Goal: Task Accomplishment & Management: Manage account settings

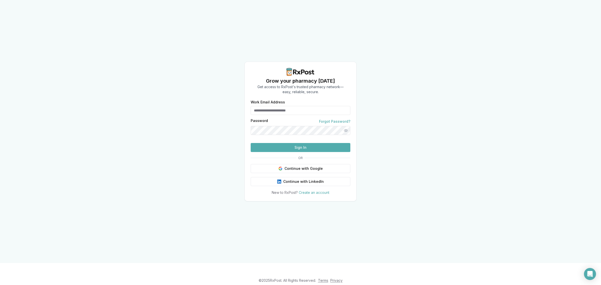
type input "**********"
click at [282, 152] on button "Sign In" at bounding box center [301, 147] width 100 height 9
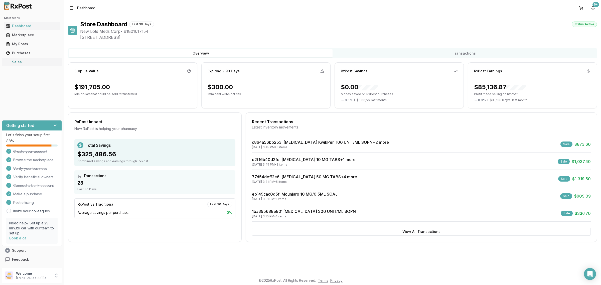
click at [28, 63] on div "Sales" at bounding box center [32, 62] width 52 height 5
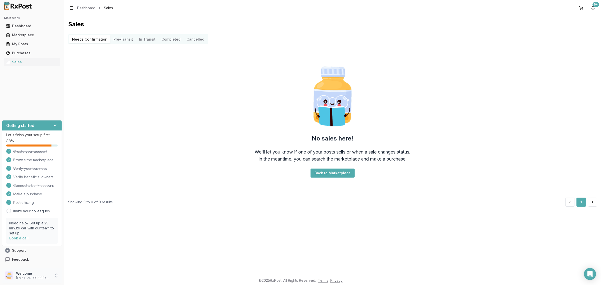
click at [49, 273] on p "Welcome" at bounding box center [33, 273] width 35 height 5
click at [87, 277] on span "Sign Out" at bounding box center [91, 276] width 48 height 5
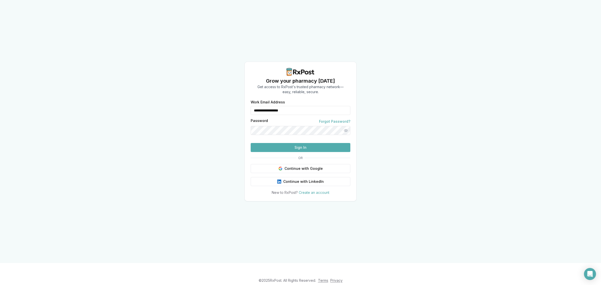
drag, startPoint x: 310, startPoint y: 103, endPoint x: 236, endPoint y: 113, distance: 74.2
click at [236, 113] on div "**********" at bounding box center [300, 131] width 601 height 263
type input "**********"
click at [278, 152] on button "Sign In" at bounding box center [301, 147] width 100 height 9
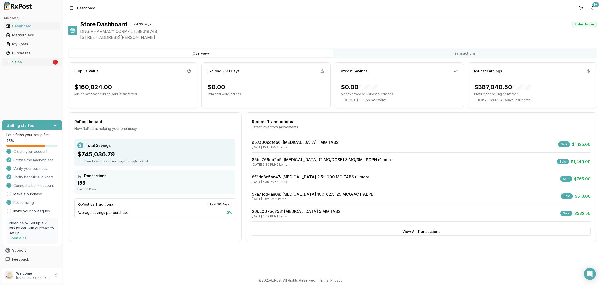
click at [31, 63] on div "Sales" at bounding box center [29, 62] width 46 height 5
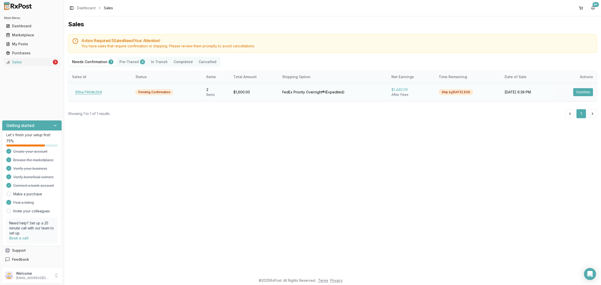
click at [93, 92] on button "85ba766db2b9" at bounding box center [88, 92] width 33 height 8
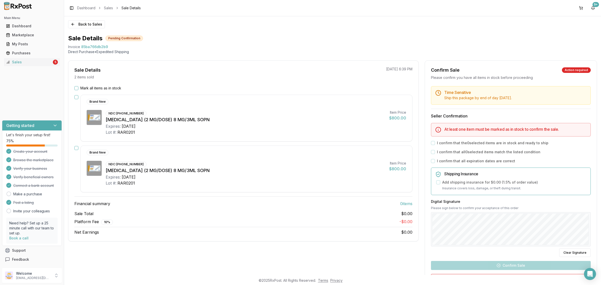
click at [248, 206] on h3 "Financial summary 0 item s" at bounding box center [243, 203] width 338 height 6
drag, startPoint x: 68, startPoint y: 47, endPoint x: 115, endPoint y: 44, distance: 47.1
click at [115, 44] on div "Invoice 85ba766db2b9" at bounding box center [332, 46] width 529 height 5
copy div "Invoice 85ba766db2b9"
click at [592, 274] on icon "Open Intercom Messenger" at bounding box center [590, 274] width 6 height 7
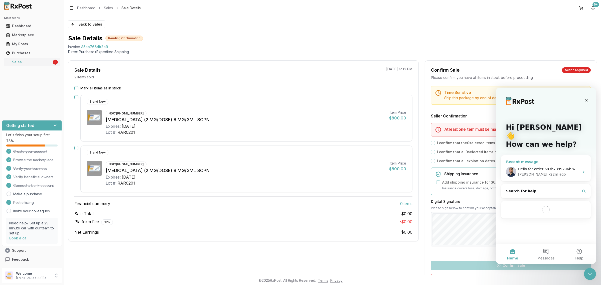
click at [551, 172] on div "Manuel • 22m ago" at bounding box center [549, 174] width 62 height 5
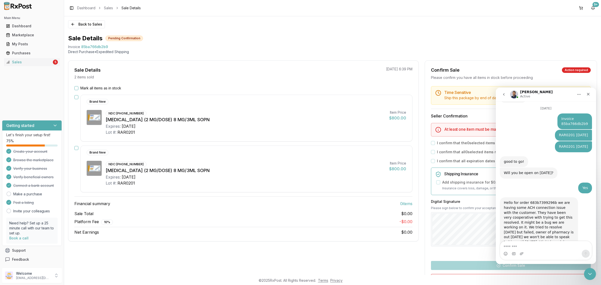
scroll to position [1106, 0]
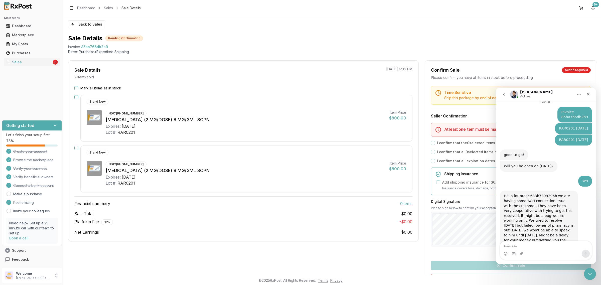
click at [528, 245] on textarea "Message…" at bounding box center [546, 245] width 92 height 9
type textarea "**********"
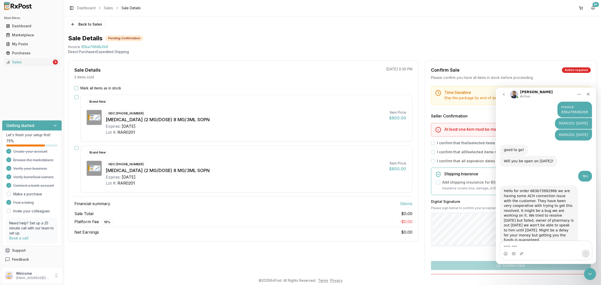
scroll to position [1126, 0]
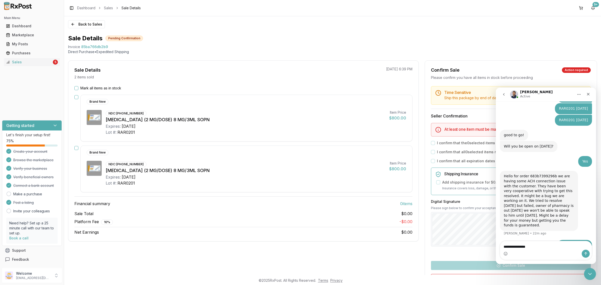
type textarea "**********"
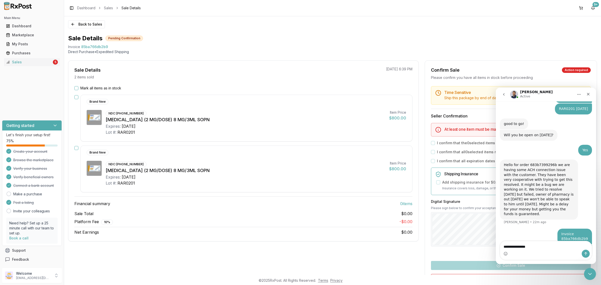
type textarea "**********"
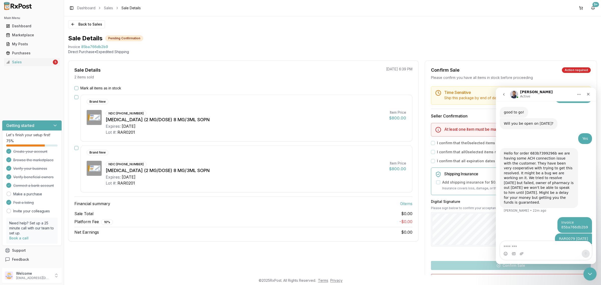
click at [591, 273] on icon "Close Intercom Messenger" at bounding box center [589, 273] width 6 height 6
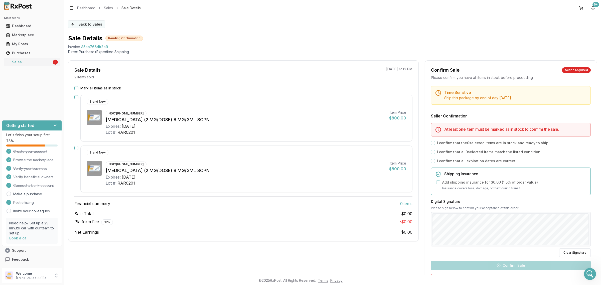
click at [91, 22] on button "Back to Sales" at bounding box center [86, 24] width 37 height 8
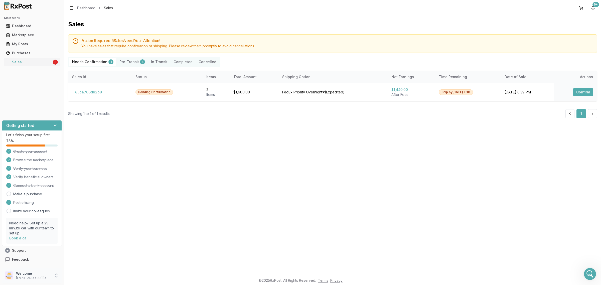
click at [42, 273] on p "Welcome" at bounding box center [33, 273] width 35 height 5
click at [88, 278] on span "Sign Out" at bounding box center [91, 276] width 48 height 5
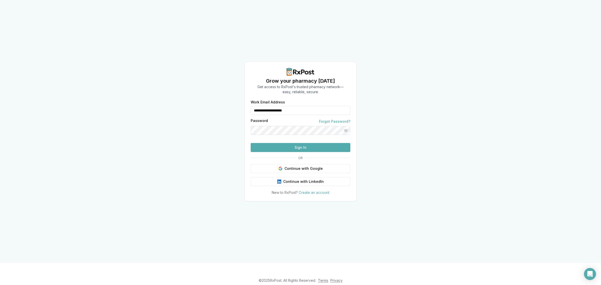
drag, startPoint x: 305, startPoint y: 103, endPoint x: 234, endPoint y: 110, distance: 71.8
click at [234, 110] on div "**********" at bounding box center [300, 131] width 601 height 263
type input "**********"
click at [289, 152] on button "Sign In" at bounding box center [301, 147] width 100 height 9
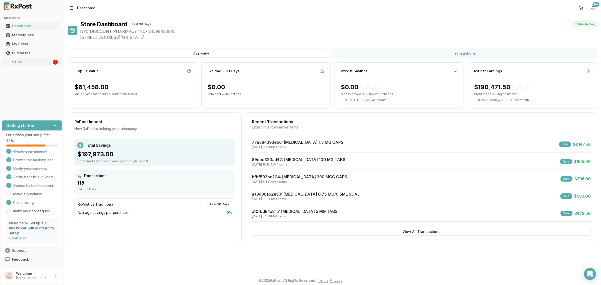
click at [35, 63] on div "Sales" at bounding box center [29, 62] width 46 height 5
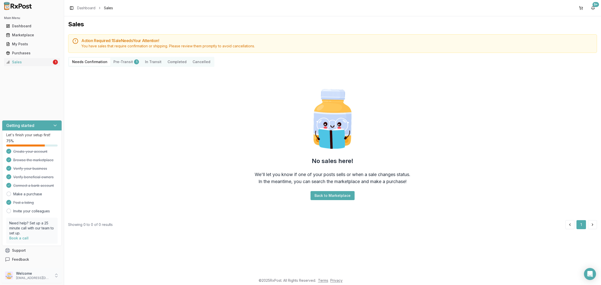
click at [45, 278] on p "nycdiscountpharma2@gmail.com" at bounding box center [33, 278] width 35 height 4
click at [97, 276] on span "Sign Out" at bounding box center [91, 276] width 48 height 5
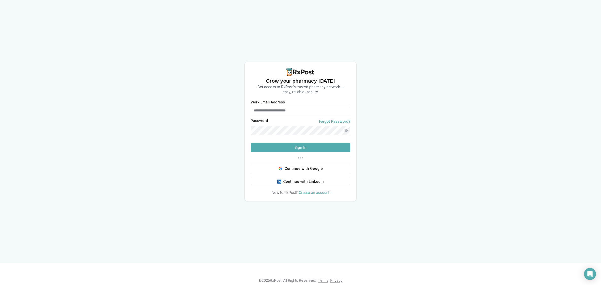
type input "**********"
click at [295, 152] on button "Sign In" at bounding box center [301, 147] width 100 height 9
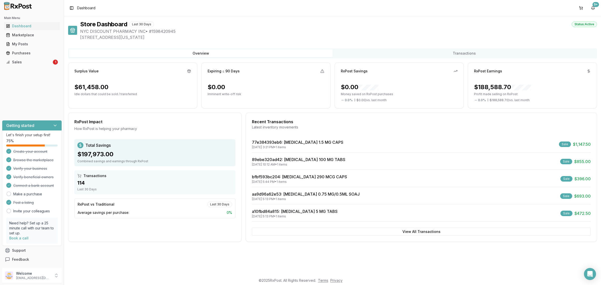
click at [34, 67] on div "Main Menu Dashboard Marketplace My Posts Purchases Sales 1" at bounding box center [32, 40] width 64 height 56
click at [32, 64] on div "Sales" at bounding box center [29, 62] width 46 height 5
click at [40, 61] on div "Sales" at bounding box center [29, 62] width 46 height 5
click at [589, 272] on icon "Open Intercom Messenger" at bounding box center [590, 274] width 6 height 7
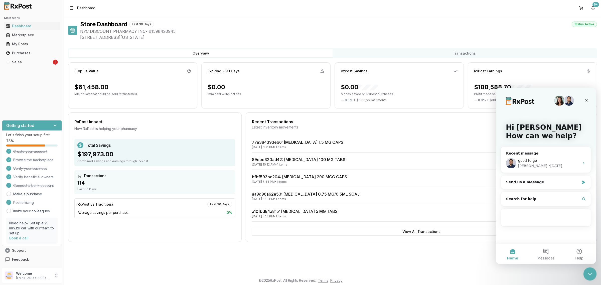
click at [590, 277] on div "Close Intercom Messenger" at bounding box center [589, 273] width 12 height 12
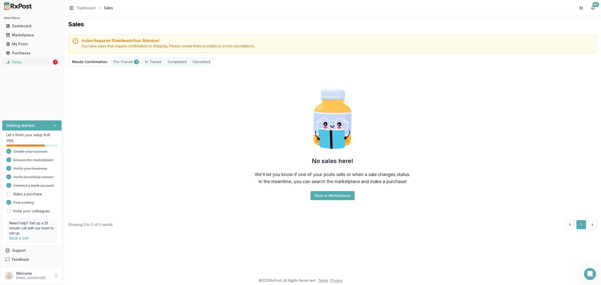
click at [23, 60] on div "Sales" at bounding box center [29, 62] width 46 height 5
click at [24, 281] on div "Welcome nycdiscountpharma2@gmail.com" at bounding box center [32, 275] width 60 height 15
click at [82, 277] on span "Sign Out" at bounding box center [91, 276] width 48 height 5
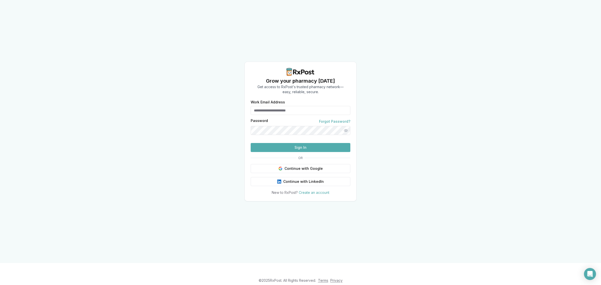
type input "**********"
click at [305, 152] on button "Sign In" at bounding box center [301, 147] width 100 height 9
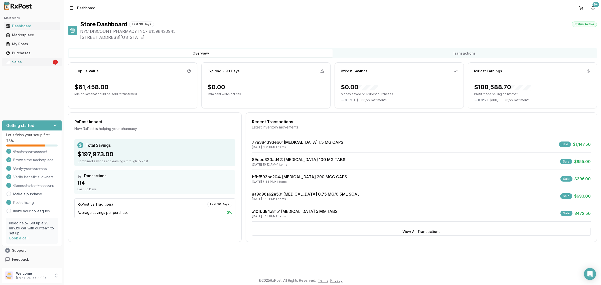
click at [41, 66] on link "Sales 1" at bounding box center [32, 62] width 56 height 9
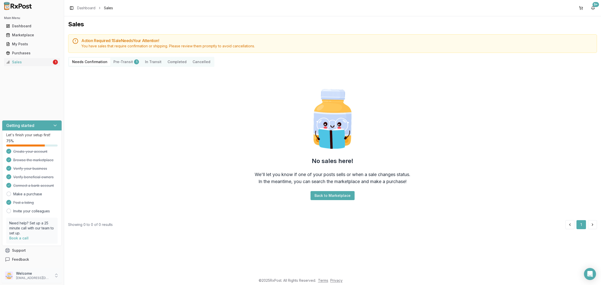
click at [41, 275] on p "Welcome" at bounding box center [33, 273] width 35 height 5
click at [93, 277] on span "Sign Out" at bounding box center [91, 276] width 48 height 5
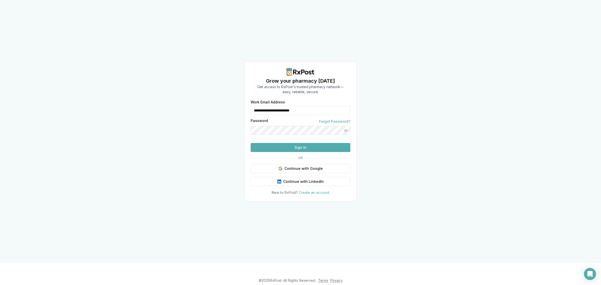
drag, startPoint x: 320, startPoint y: 98, endPoint x: 235, endPoint y: 98, distance: 85.1
click at [235, 98] on div "**********" at bounding box center [300, 131] width 601 height 263
type input "**********"
click at [302, 152] on button "Sign In" at bounding box center [301, 147] width 100 height 9
click at [305, 152] on button "Sign In" at bounding box center [301, 147] width 100 height 9
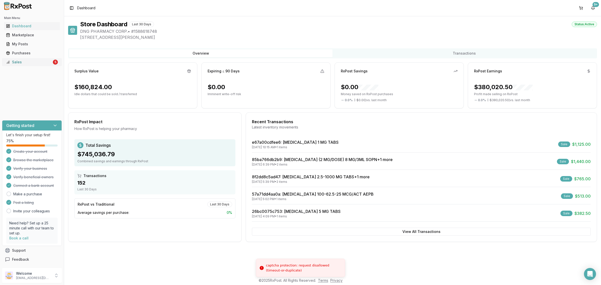
click at [39, 64] on div "Sales" at bounding box center [29, 62] width 46 height 5
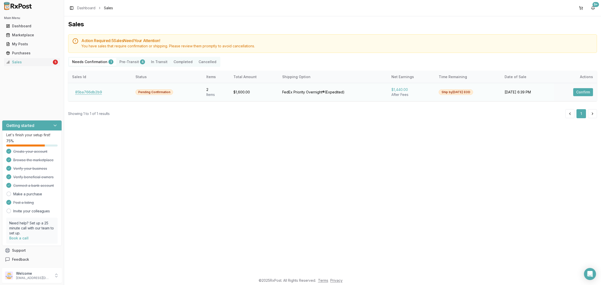
click at [88, 93] on button "85ba766db2b9" at bounding box center [88, 92] width 33 height 8
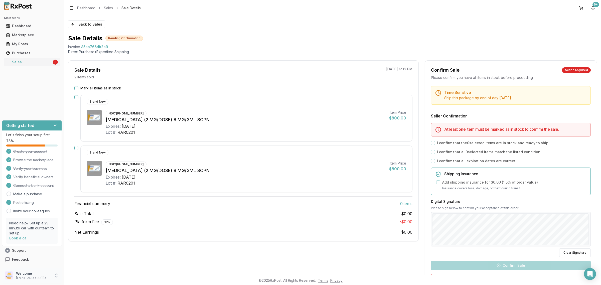
click at [38, 273] on p "Welcome" at bounding box center [33, 273] width 35 height 5
click at [79, 278] on span "Sign Out" at bounding box center [91, 276] width 48 height 5
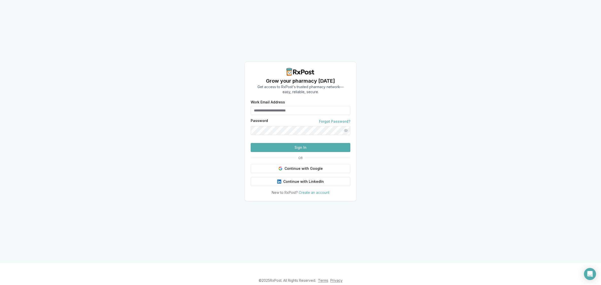
type input "**********"
click at [307, 152] on button "Sign In" at bounding box center [301, 147] width 100 height 9
click at [296, 152] on button "Sign In" at bounding box center [301, 147] width 100 height 9
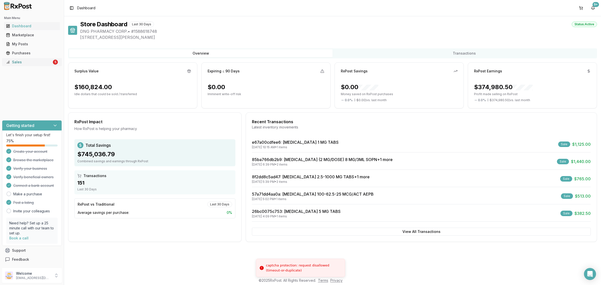
click at [39, 63] on div "Sales" at bounding box center [29, 62] width 46 height 5
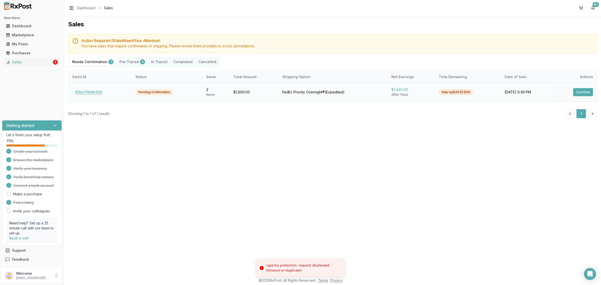
click at [93, 92] on button "85ba766db2b9" at bounding box center [88, 92] width 33 height 8
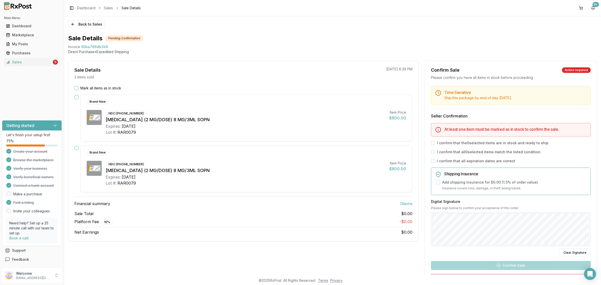
click at [87, 84] on div "Sale Details 2 items sold 09/11/2025 6:39 PM Mark all items as in stock Brand N…" at bounding box center [243, 150] width 350 height 181
click at [88, 85] on div "Sale Details 2 items sold 09/11/2025 6:39 PM Mark all items as in stock Brand N…" at bounding box center [243, 150] width 350 height 181
click at [91, 86] on label "Mark all items as in stock" at bounding box center [100, 88] width 41 height 5
click at [78, 86] on button "Mark all items as in stock" at bounding box center [76, 88] width 4 height 4
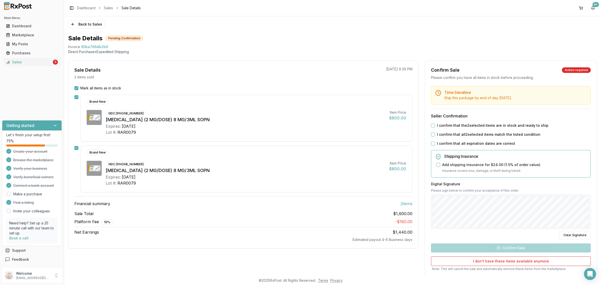
click at [486, 127] on label "I confirm that the 2 selected items are in stock and ready to ship" at bounding box center [492, 125] width 111 height 5
click at [435, 127] on button "I confirm that the 2 selected items are in stock and ready to ship" at bounding box center [433, 125] width 4 height 4
click at [482, 134] on label "I confirm that all 2 selected items match the listed condition" at bounding box center [488, 134] width 103 height 5
click at [435, 134] on button "I confirm that all 2 selected items match the listed condition" at bounding box center [433, 134] width 4 height 4
click at [471, 141] on label "I confirm that all expiration dates are correct" at bounding box center [476, 143] width 78 height 5
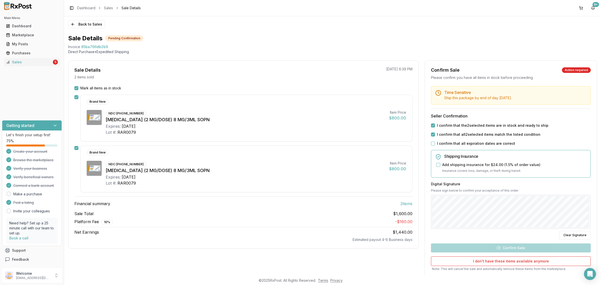
click at [435, 141] on button "I confirm that all expiration dates are correct" at bounding box center [433, 143] width 4 height 4
click at [533, 249] on button "Confirm Sale" at bounding box center [511, 247] width 160 height 9
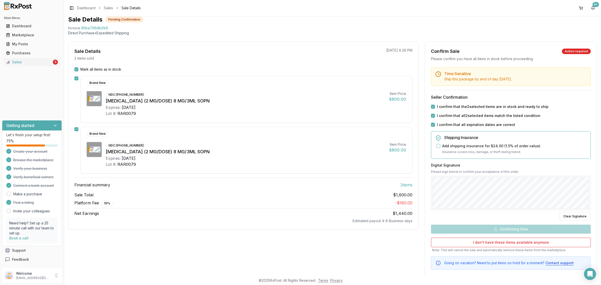
scroll to position [28, 0]
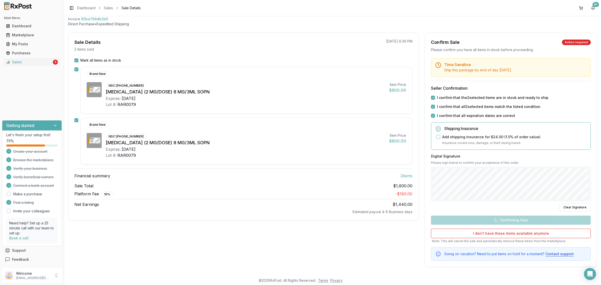
click at [383, 249] on div "Sale Details 2 items sold 09/11/2025 6:39 PM Mark all items as in stock Brand N…" at bounding box center [243, 150] width 350 height 234
click at [56, 123] on div "Getting started" at bounding box center [31, 125] width 59 height 10
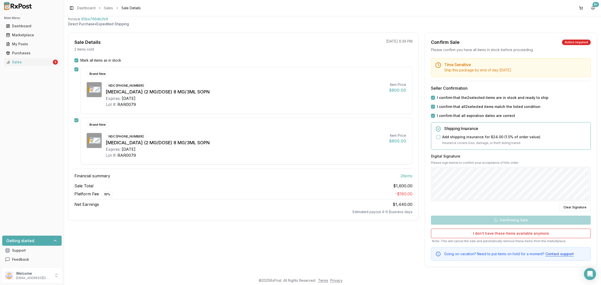
click at [57, 238] on icon at bounding box center [55, 240] width 5 height 5
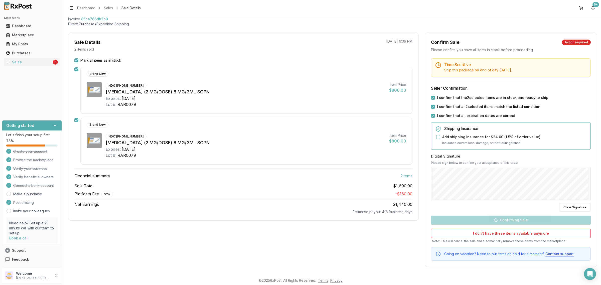
click at [55, 238] on div "Need help? Set up a 25 minute call with our team to set up. Book a call" at bounding box center [31, 231] width 51 height 26
click at [52, 205] on div "Create your account Browse the marketplace Verify your business Verify benefici…" at bounding box center [31, 180] width 51 height 65
click at [52, 123] on div "Getting started" at bounding box center [31, 125] width 59 height 10
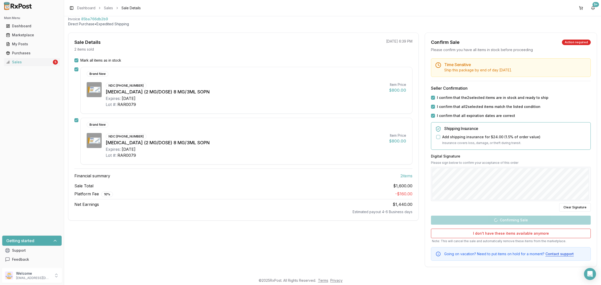
click at [395, 261] on div "Sale Details 2 items sold 09/11/2025 6:39 PM Mark all items as in stock Brand N…" at bounding box center [243, 150] width 350 height 234
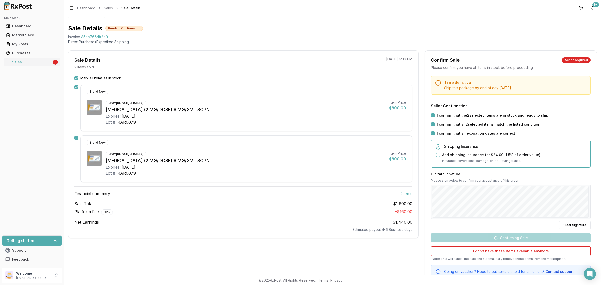
scroll to position [0, 0]
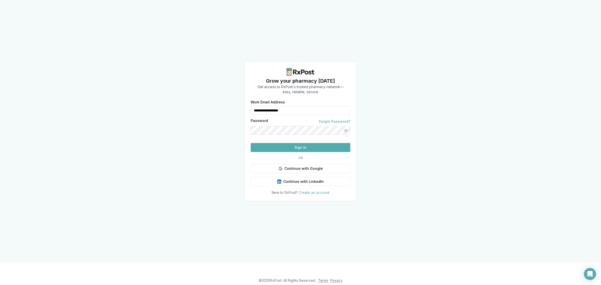
drag, startPoint x: 304, startPoint y: 104, endPoint x: 234, endPoint y: 106, distance: 70.1
click at [234, 106] on div "**********" at bounding box center [300, 131] width 601 height 263
type input "**********"
click at [299, 152] on button "Sign In" at bounding box center [301, 147] width 100 height 9
click at [297, 152] on button "Sign In" at bounding box center [301, 147] width 100 height 9
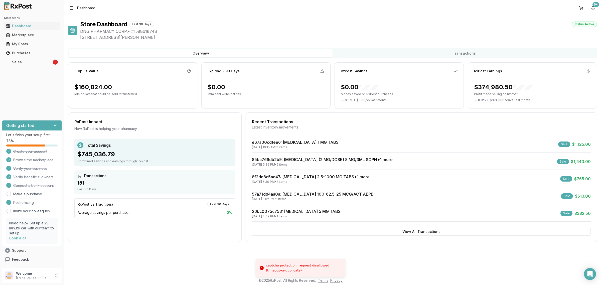
click at [43, 67] on div "Main Menu Dashboard Marketplace My Posts Purchases Sales 5" at bounding box center [32, 40] width 64 height 56
click at [42, 64] on div "Sales" at bounding box center [29, 62] width 46 height 5
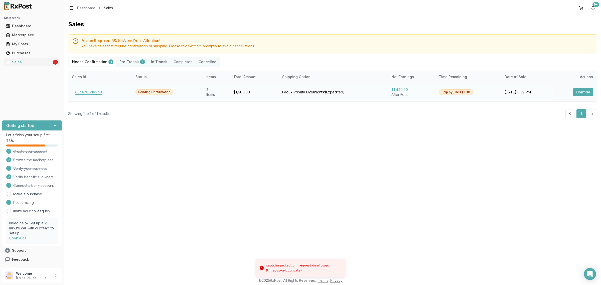
click at [92, 93] on button "85ba766db2b9" at bounding box center [88, 92] width 33 height 8
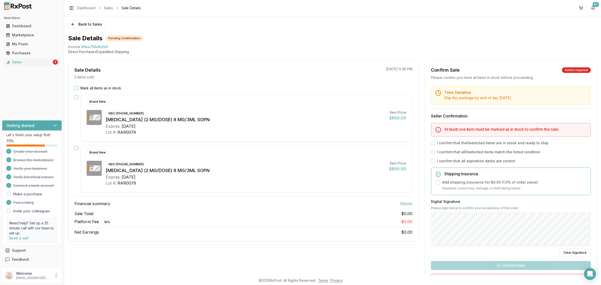
click at [95, 88] on label "Mark all items as in stock" at bounding box center [100, 88] width 41 height 5
click at [78, 88] on button "Mark all items as in stock" at bounding box center [76, 88] width 4 height 4
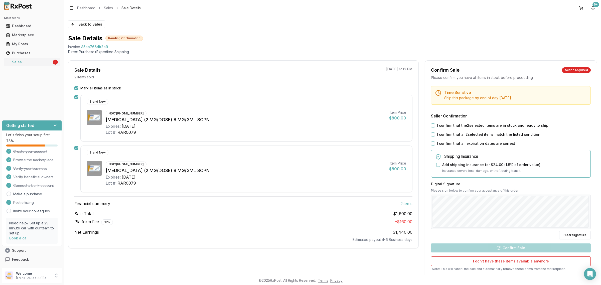
click at [441, 124] on label "I confirm that the 2 selected items are in stock and ready to ship" at bounding box center [492, 125] width 111 height 5
click at [435, 124] on button "I confirm that the 2 selected items are in stock and ready to ship" at bounding box center [433, 125] width 4 height 4
click at [441, 133] on label "I confirm that all 2 selected items match the listed condition" at bounding box center [488, 134] width 103 height 5
click at [435, 133] on button "I confirm that all 2 selected items match the listed condition" at bounding box center [433, 134] width 4 height 4
drag, startPoint x: 442, startPoint y: 142, endPoint x: 447, endPoint y: 153, distance: 12.1
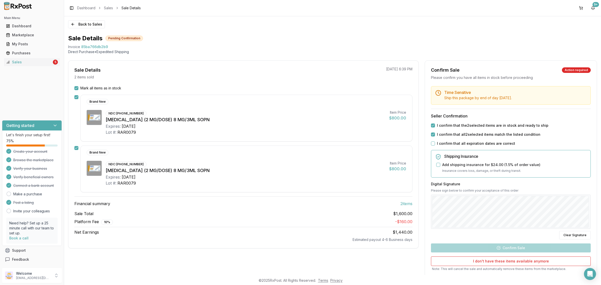
click at [441, 142] on label "I confirm that all expiration dates are correct" at bounding box center [476, 143] width 78 height 5
click at [435, 142] on button "I confirm that all expiration dates are correct" at bounding box center [433, 143] width 4 height 4
click at [525, 249] on button "Confirm Sale" at bounding box center [511, 247] width 160 height 9
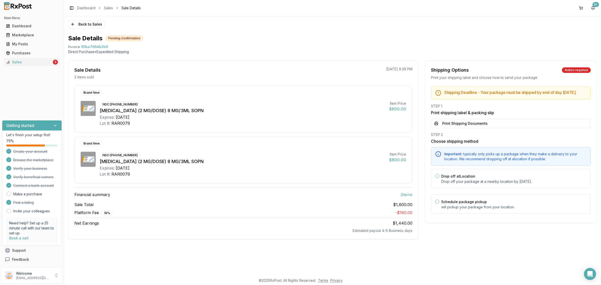
drag, startPoint x: 460, startPoint y: 214, endPoint x: 463, endPoint y: 162, distance: 52.1
click at [460, 214] on div "Schedule package pickup will pickup your package from your location." at bounding box center [511, 204] width 160 height 20
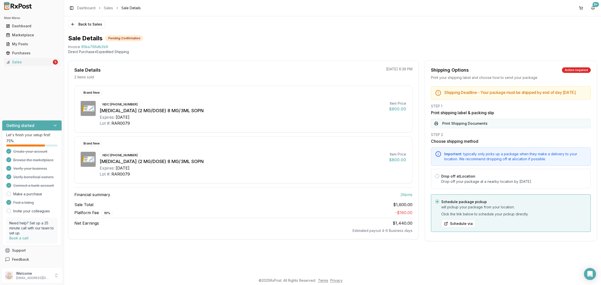
click at [461, 128] on button "Print Shipping Documents" at bounding box center [511, 124] width 160 height 10
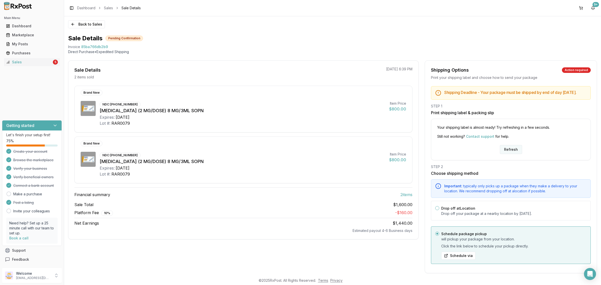
click at [511, 153] on button "Refresh" at bounding box center [511, 149] width 22 height 9
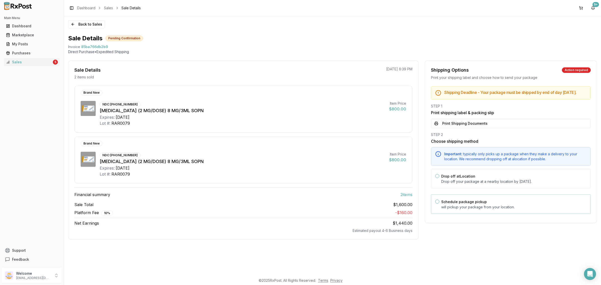
click at [486, 209] on p "will pickup your package from your location." at bounding box center [513, 206] width 145 height 5
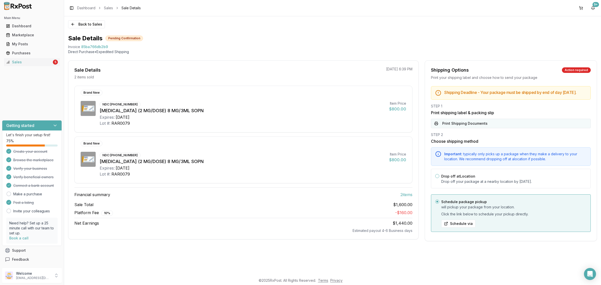
click at [493, 124] on button "Print Shipping Documents" at bounding box center [511, 124] width 160 height 10
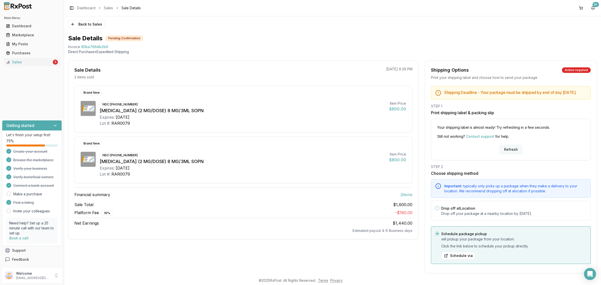
click at [511, 151] on button "Refresh" at bounding box center [511, 149] width 22 height 9
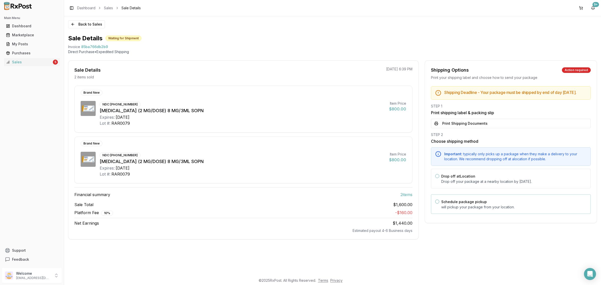
click at [498, 208] on div "Schedule package pickup will pickup your package from your location." at bounding box center [513, 203] width 145 height 11
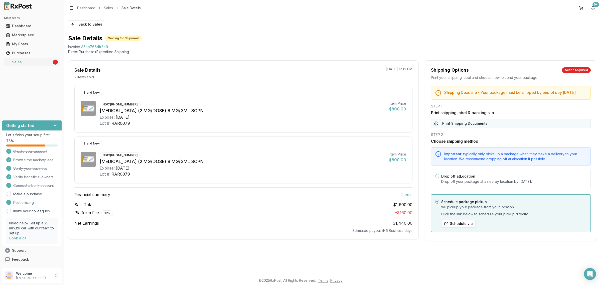
click at [486, 128] on button "Print Shipping Documents" at bounding box center [511, 124] width 160 height 10
click at [75, 22] on button "Back to Sales" at bounding box center [86, 24] width 37 height 8
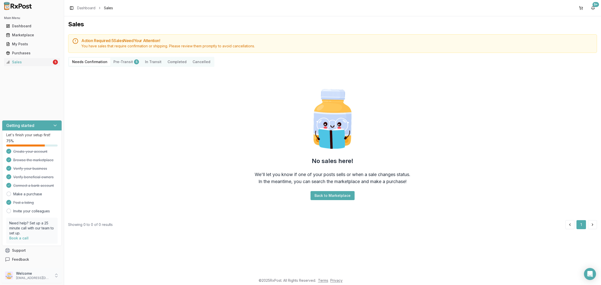
click at [38, 277] on p "[EMAIL_ADDRESS][DOMAIN_NAME]" at bounding box center [33, 278] width 35 height 4
click at [80, 278] on span "Sign Out" at bounding box center [91, 276] width 48 height 5
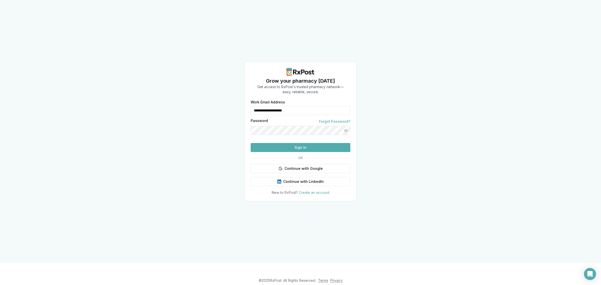
drag, startPoint x: 312, startPoint y: 100, endPoint x: 226, endPoint y: 105, distance: 87.0
click at [226, 105] on div "**********" at bounding box center [300, 131] width 601 height 263
type input "**********"
click at [304, 152] on button "Sign In" at bounding box center [301, 147] width 100 height 9
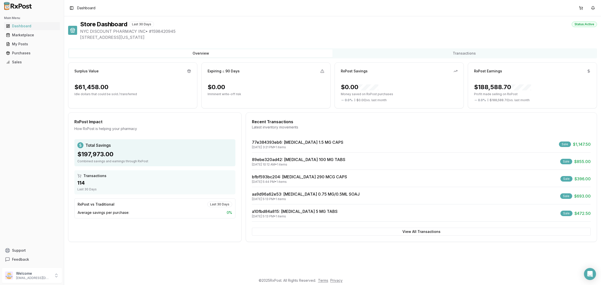
click at [306, 161] on link "89ebe320ad42 : [MEDICAL_DATA] 100 MG TABS" at bounding box center [298, 159] width 93 height 5
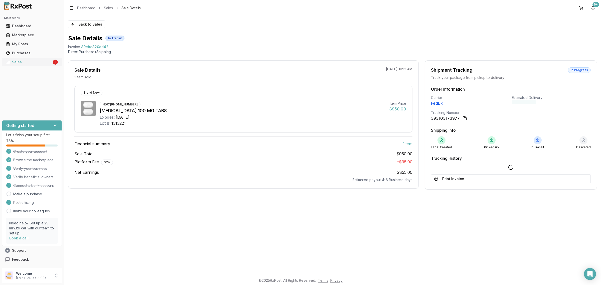
click at [44, 63] on div "Sales" at bounding box center [29, 62] width 46 height 5
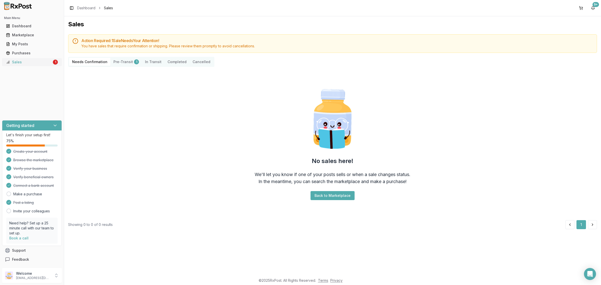
click at [48, 64] on div "Sales" at bounding box center [29, 62] width 46 height 5
click at [193, 149] on div "No sales here! We'll let you know if one of your posts sells or when a sale cha…" at bounding box center [332, 143] width 529 height 145
click at [49, 281] on div "Welcome [EMAIL_ADDRESS][DOMAIN_NAME]" at bounding box center [32, 275] width 60 height 15
drag, startPoint x: 76, startPoint y: 277, endPoint x: 75, endPoint y: 280, distance: 3.7
click at [76, 277] on span "Sign Out" at bounding box center [91, 276] width 48 height 5
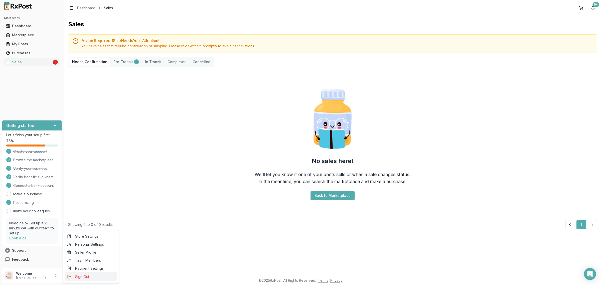
click at [86, 277] on span "Sign Out" at bounding box center [91, 276] width 48 height 5
